Goal: Navigation & Orientation: Find specific page/section

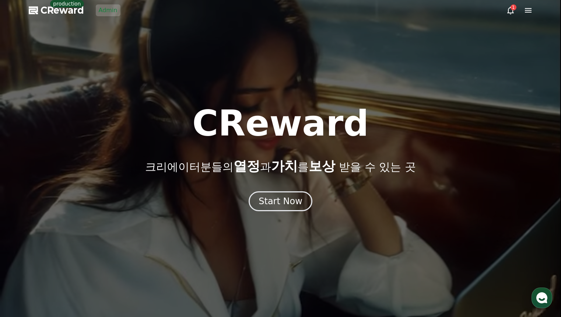
click at [107, 14] on link "Admin" at bounding box center [108, 10] width 25 height 12
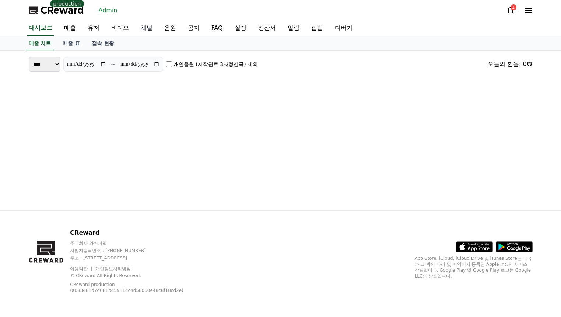
click at [144, 27] on link "채널" at bounding box center [147, 28] width 24 height 15
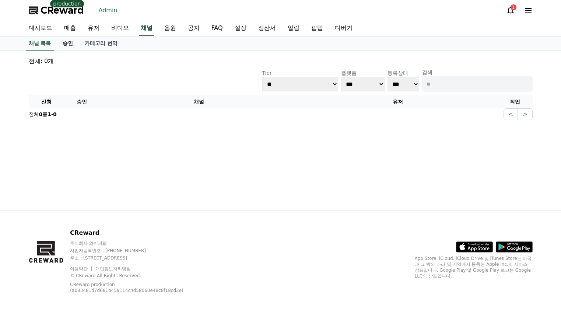
click at [64, 42] on link "승인" at bounding box center [68, 43] width 22 height 14
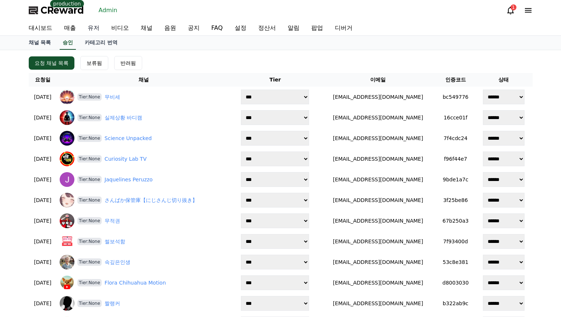
click at [92, 27] on link "유저" at bounding box center [94, 28] width 24 height 15
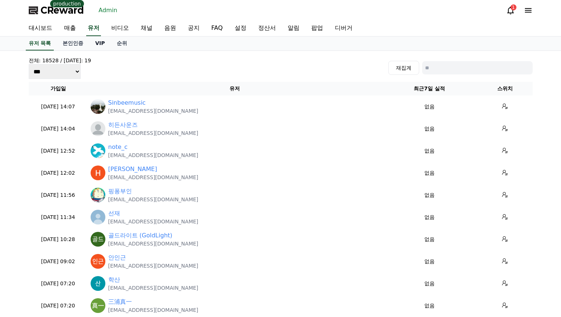
click at [96, 42] on link "VIP" at bounding box center [99, 43] width 21 height 14
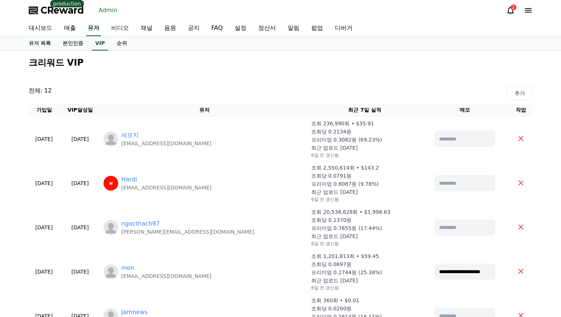
click at [125, 27] on link "비디오" at bounding box center [119, 28] width 29 height 15
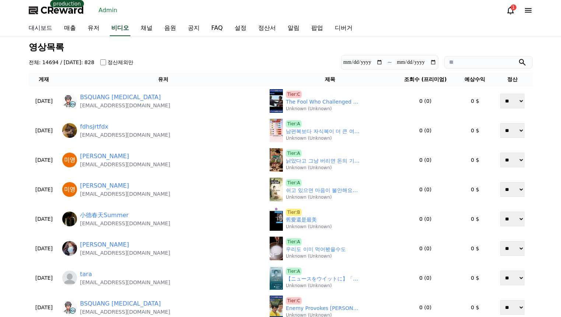
click at [42, 29] on link "대시보드" at bounding box center [40, 28] width 35 height 15
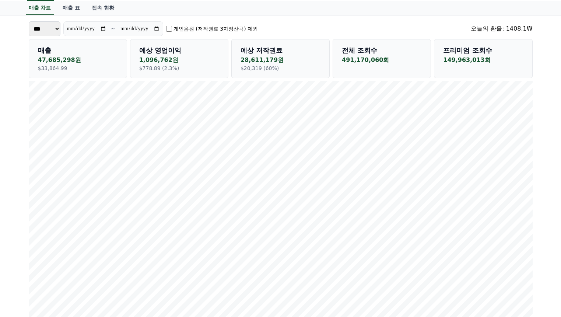
scroll to position [74, 0]
